Goal: Use online tool/utility: Utilize a website feature to perform a specific function

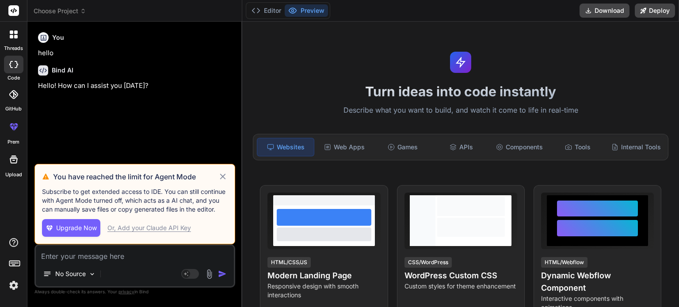
click at [222, 177] on icon at bounding box center [223, 177] width 10 height 11
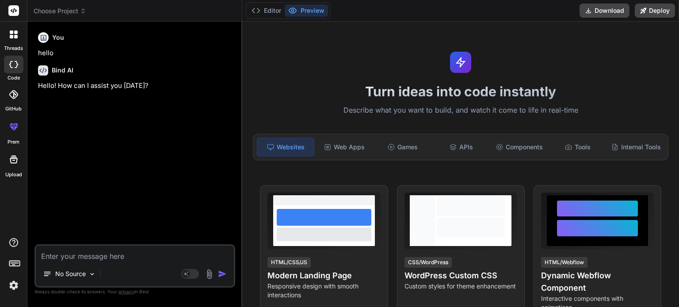
click at [14, 166] on div at bounding box center [13, 159] width 21 height 21
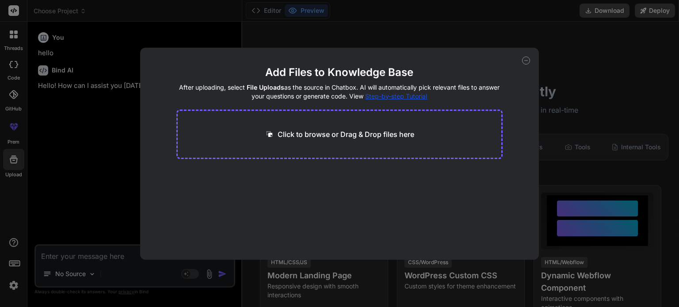
click at [526, 61] on icon at bounding box center [526, 61] width 8 height 8
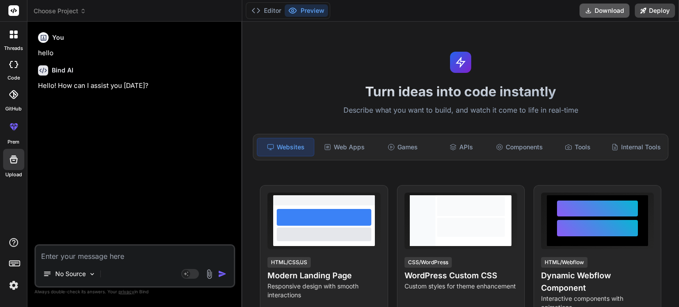
click at [601, 11] on button "Download" at bounding box center [605, 11] width 50 height 14
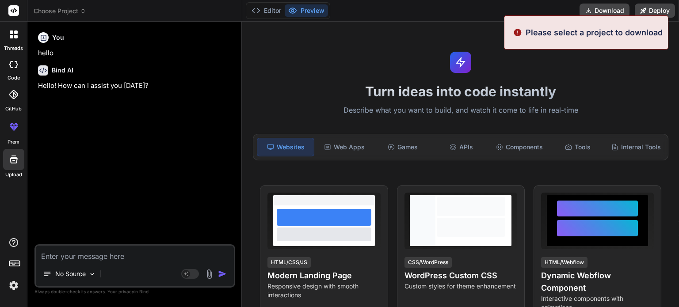
click at [583, 33] on p "Please select a project to download" at bounding box center [594, 33] width 137 height 12
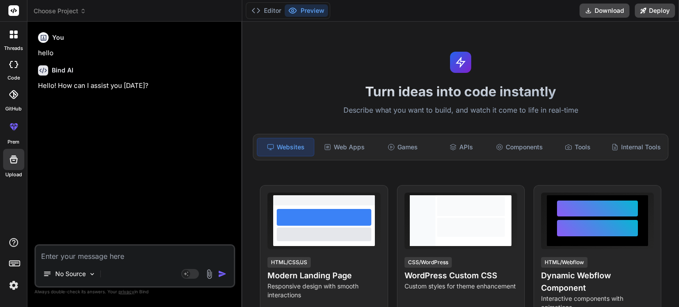
click at [18, 72] on div at bounding box center [13, 65] width 19 height 18
click at [12, 64] on icon at bounding box center [13, 64] width 9 height 7
click at [81, 8] on icon at bounding box center [83, 11] width 6 height 6
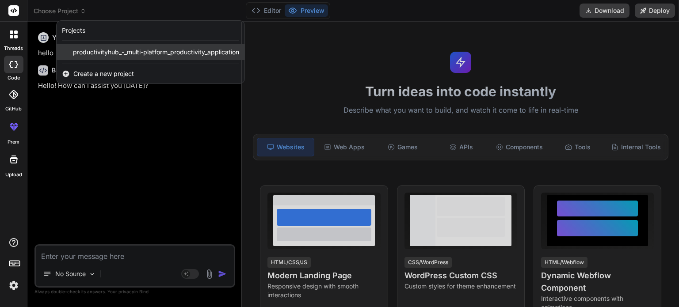
click at [95, 49] on span "productivityhub_-_multi-platform_productivity_application" at bounding box center [156, 52] width 166 height 9
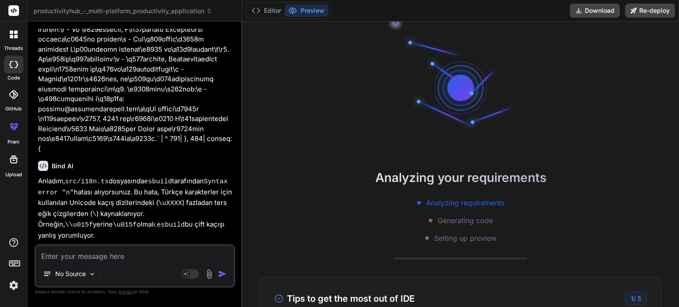
scroll to position [2458, 0]
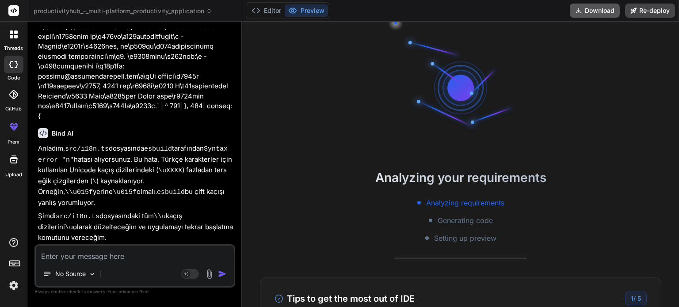
click at [598, 12] on button "Download" at bounding box center [595, 11] width 50 height 14
click at [455, 12] on div "Editor Preview Download Re-deploy" at bounding box center [460, 11] width 437 height 22
click at [382, 134] on div "Analyzing your requirements Analyzing requirements Generating code Setting up p…" at bounding box center [460, 165] width 437 height 286
click at [602, 11] on button "Download" at bounding box center [595, 11] width 50 height 14
click at [462, 22] on div at bounding box center [460, 88] width 133 height 133
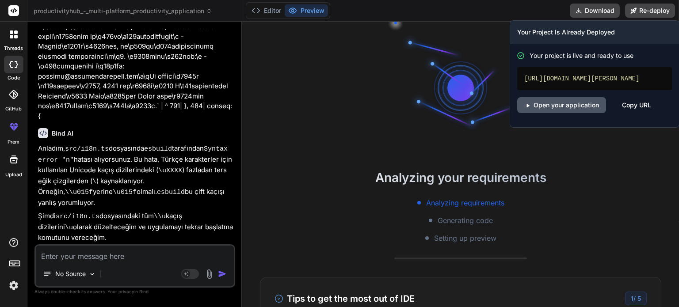
click at [574, 111] on link "Open your application" at bounding box center [561, 105] width 89 height 16
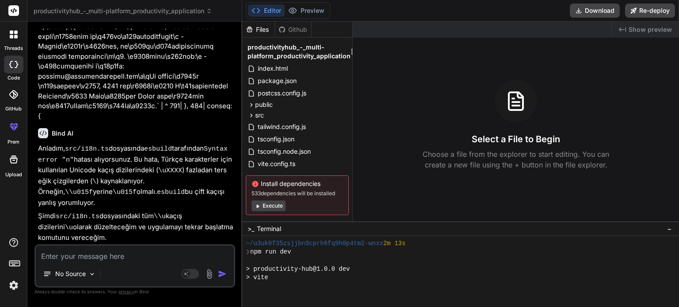
scroll to position [14, 0]
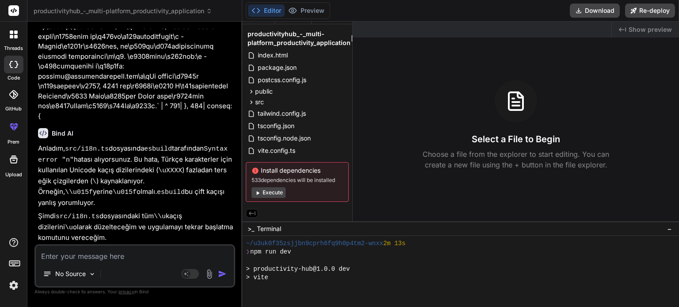
click at [260, 190] on icon at bounding box center [257, 193] width 7 height 7
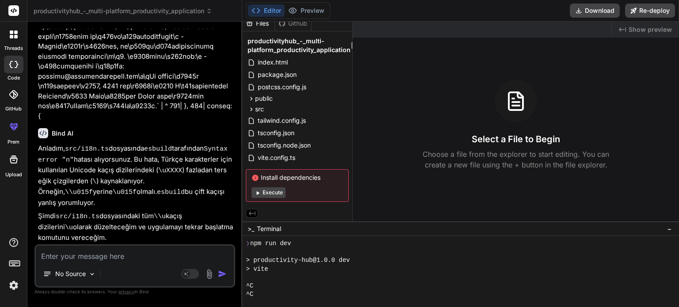
scroll to position [314, 0]
click at [263, 192] on button "Execute" at bounding box center [269, 192] width 34 height 11
click at [263, 193] on button "Execute" at bounding box center [269, 192] width 34 height 11
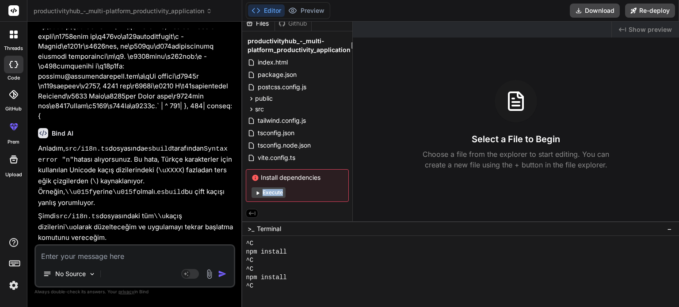
click at [263, 194] on div "Install dependencies Execute" at bounding box center [297, 185] width 103 height 33
click at [263, 194] on button "Execute" at bounding box center [269, 192] width 34 height 11
click at [263, 194] on div "Install dependencies Execute" at bounding box center [297, 185] width 103 height 33
click at [263, 194] on button "Execute" at bounding box center [269, 192] width 34 height 11
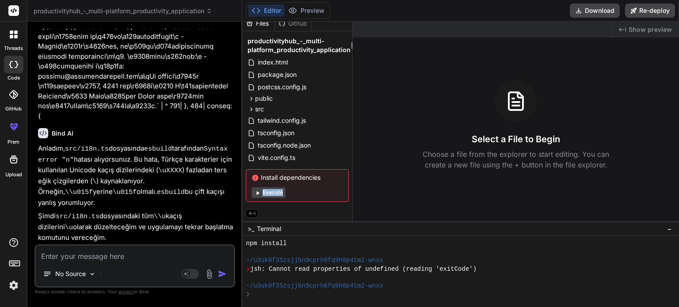
click at [262, 194] on button "Execute" at bounding box center [269, 192] width 34 height 11
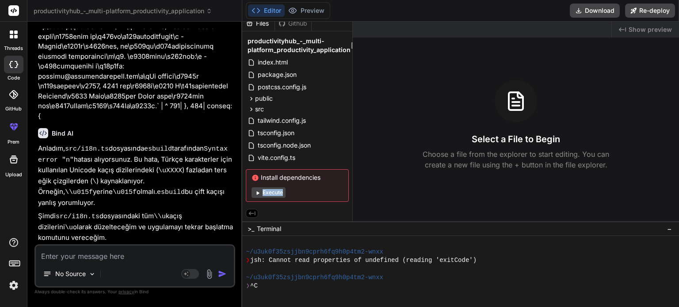
click at [262, 194] on button "Execute" at bounding box center [269, 192] width 34 height 11
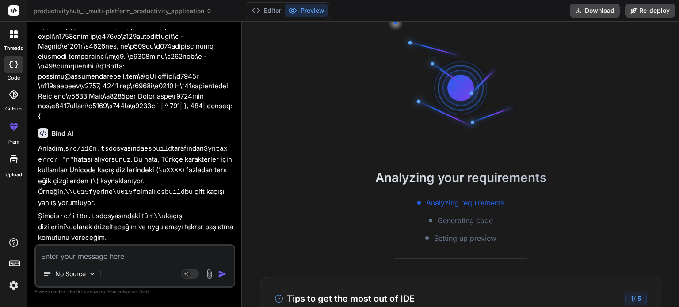
scroll to position [653, 0]
click at [262, 194] on div "Analyzing your requirements Analyzing requirements Generating code Setting up p…" at bounding box center [460, 205] width 437 height 75
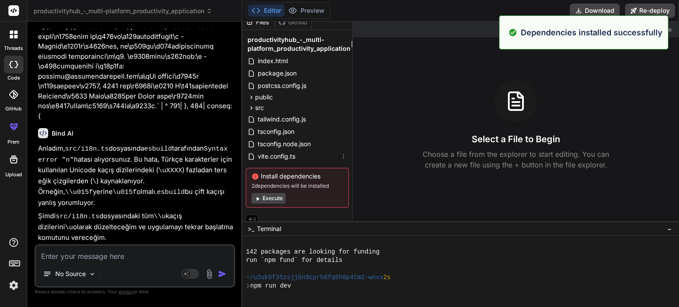
scroll to position [882, 0]
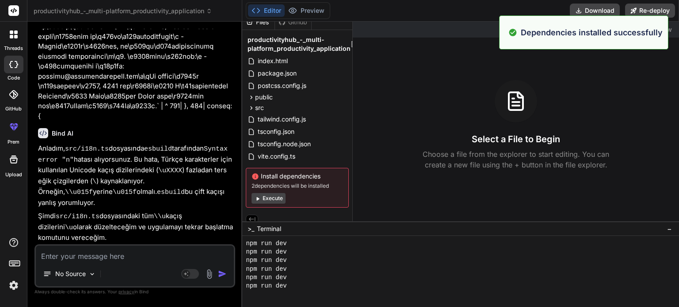
click at [275, 203] on button "Execute" at bounding box center [269, 198] width 34 height 11
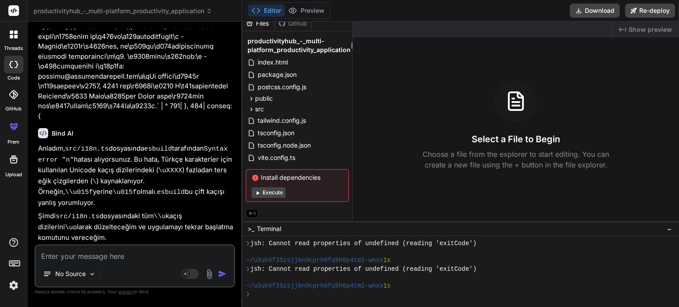
click at [279, 192] on button "Execute" at bounding box center [269, 192] width 34 height 11
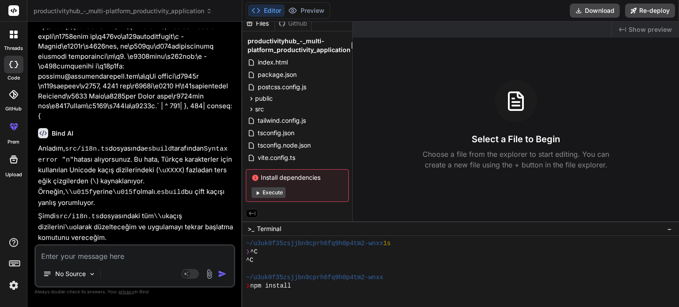
click at [279, 192] on button "Execute" at bounding box center [269, 192] width 34 height 11
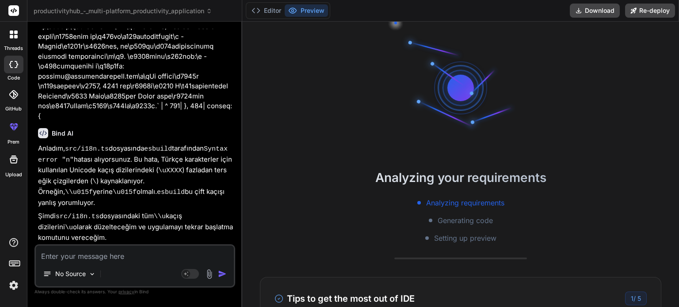
scroll to position [1273, 0]
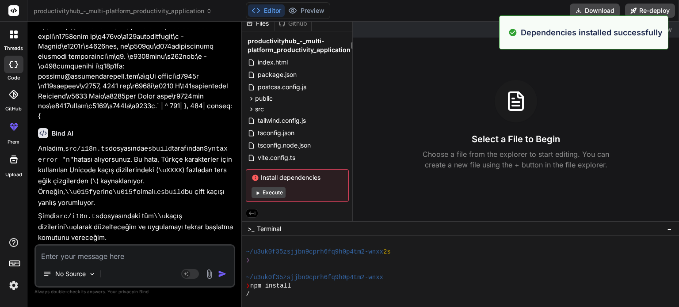
click at [281, 191] on button "Execute" at bounding box center [269, 192] width 34 height 11
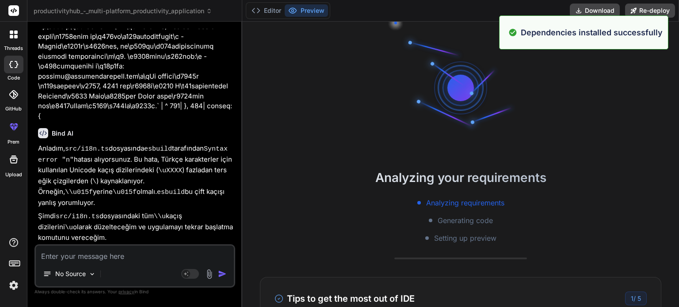
scroll to position [1468, 0]
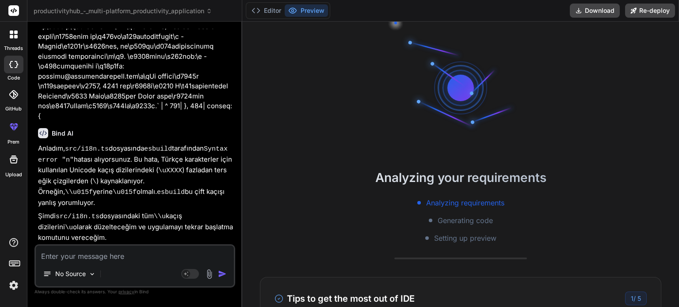
click at [226, 257] on div at bounding box center [226, 264] width 14 height 14
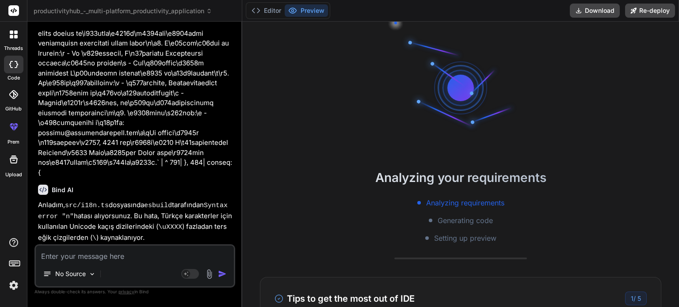
scroll to position [2398, 0]
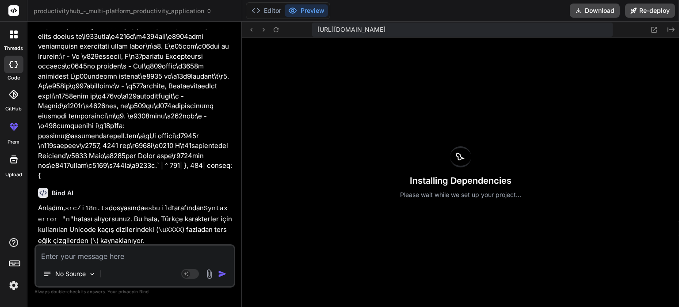
scroll to position [1630, 0]
click at [132, 188] on div "Bind AI" at bounding box center [135, 193] width 195 height 10
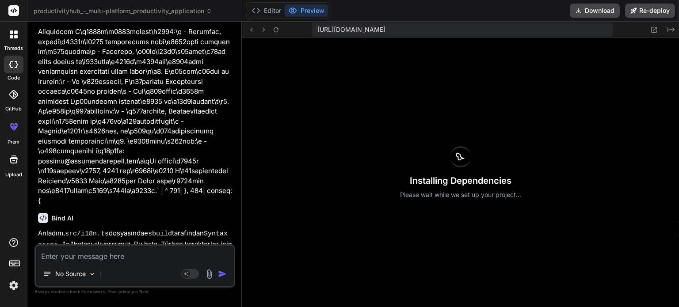
scroll to position [2398, 0]
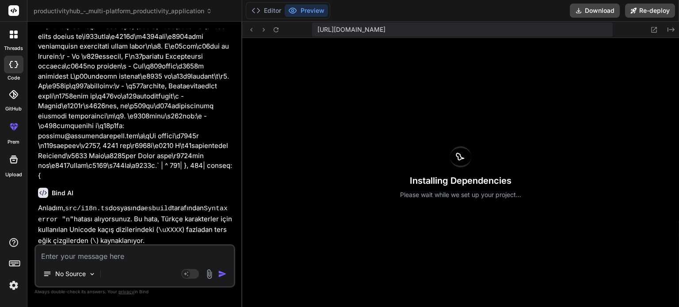
click at [417, 127] on div "Installing Dependencies Please wait while we set up your project..." at bounding box center [460, 172] width 437 height 269
click at [463, 165] on div at bounding box center [460, 156] width 21 height 21
click at [460, 155] on icon at bounding box center [461, 156] width 8 height 7
click at [454, 164] on div at bounding box center [460, 156] width 21 height 21
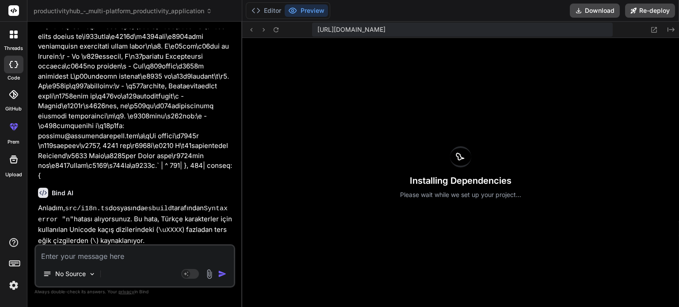
type textarea "x"
